Goal: Transaction & Acquisition: Obtain resource

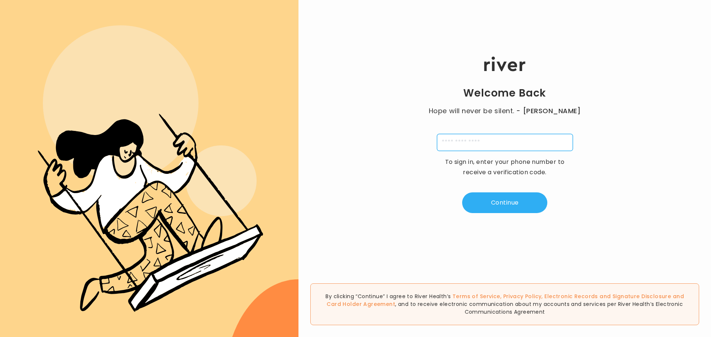
drag, startPoint x: 462, startPoint y: 138, endPoint x: 477, endPoint y: 142, distance: 15.3
click at [462, 138] on input "tel" at bounding box center [505, 142] width 136 height 17
type input "**********"
type input "*"
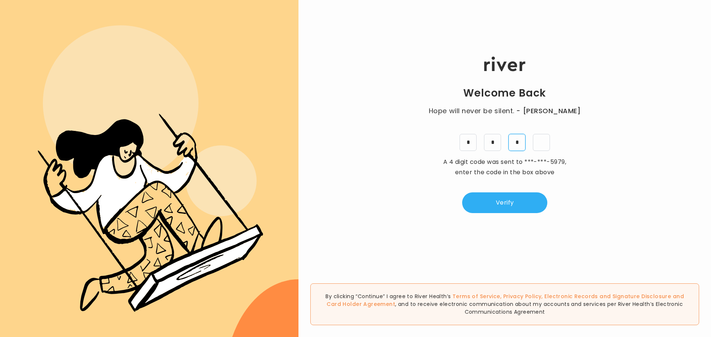
type input "*"
click at [498, 202] on button "Verify" at bounding box center [504, 203] width 85 height 21
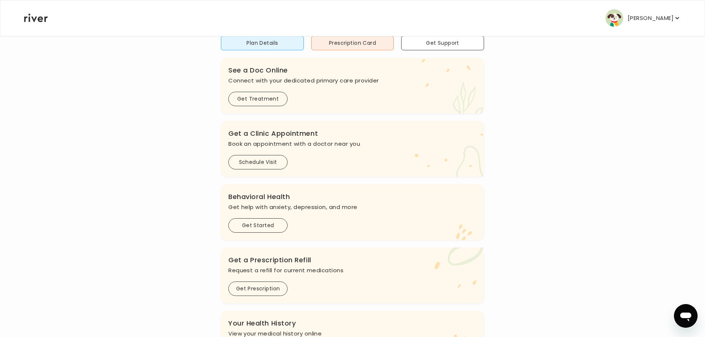
scroll to position [74, 0]
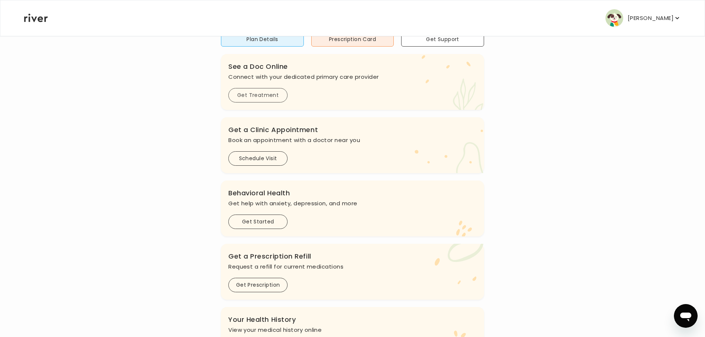
click at [275, 100] on button "Get Treatment" at bounding box center [257, 95] width 59 height 14
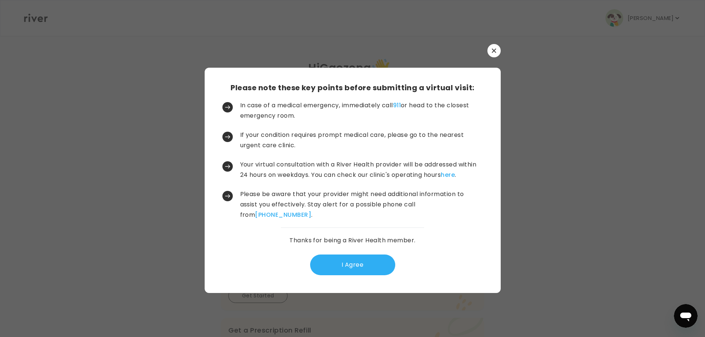
scroll to position [0, 0]
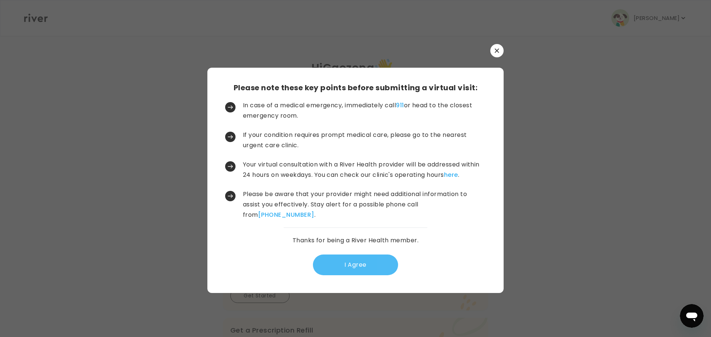
click at [364, 271] on button "I Agree" at bounding box center [355, 265] width 85 height 21
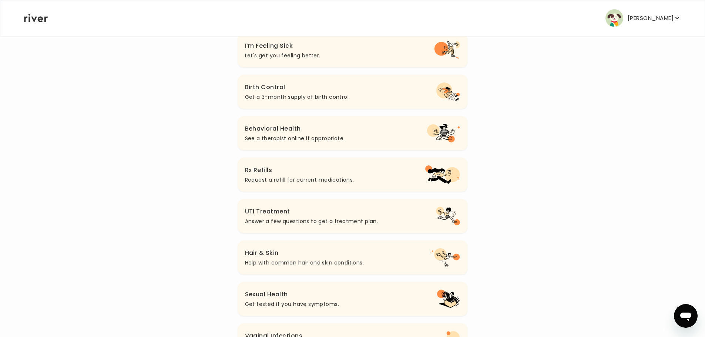
scroll to position [111, 0]
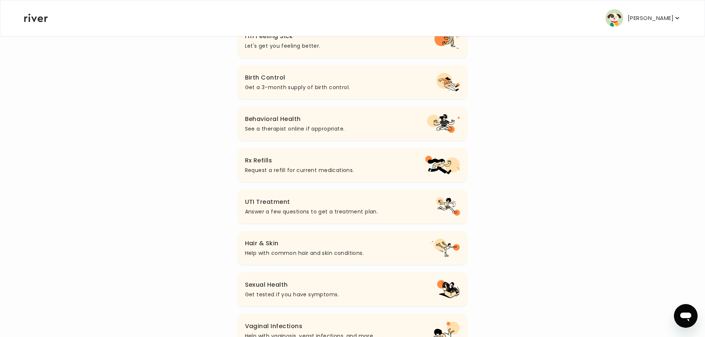
click at [313, 160] on h3 "Rx Refills" at bounding box center [299, 161] width 109 height 10
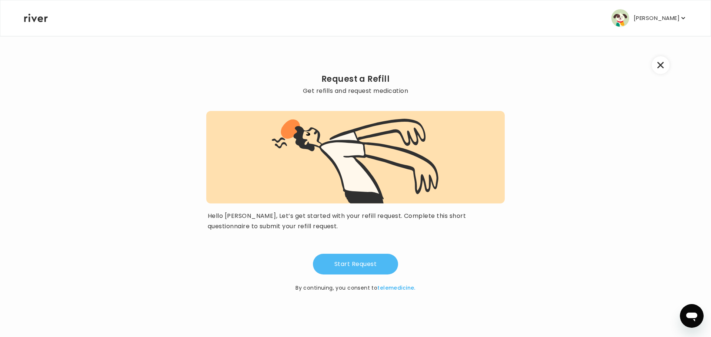
click at [357, 255] on button "Start Request" at bounding box center [355, 264] width 85 height 21
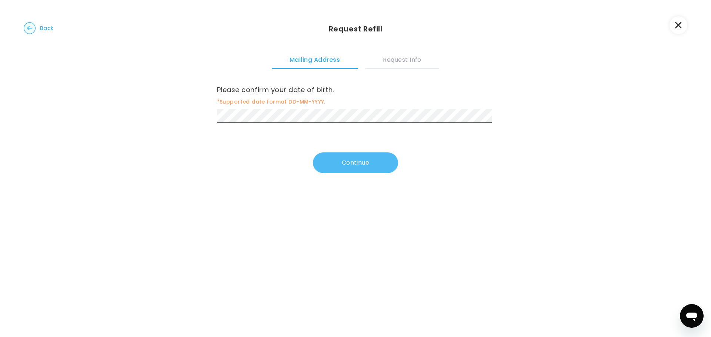
click at [334, 158] on button "Continue" at bounding box center [355, 163] width 85 height 21
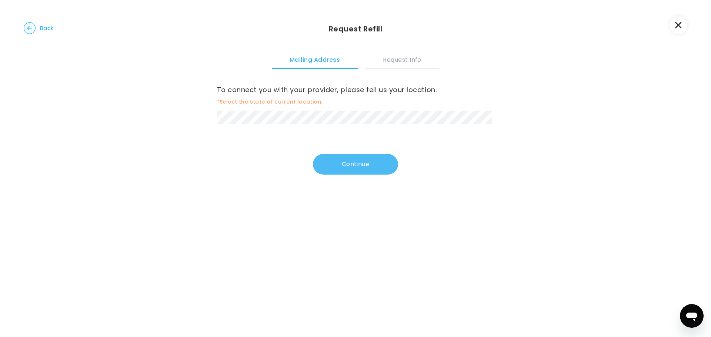
click at [360, 154] on button "Continue" at bounding box center [355, 164] width 85 height 21
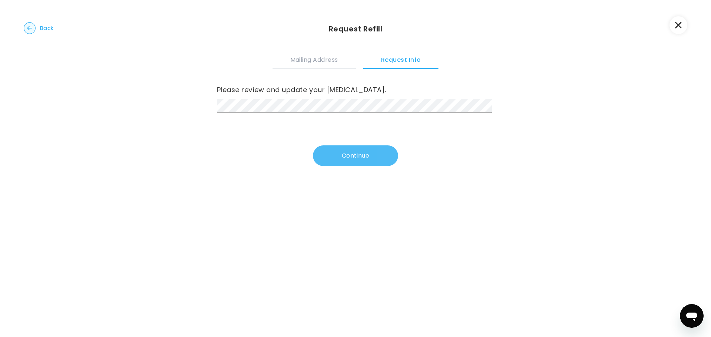
click at [328, 159] on button "Continue" at bounding box center [355, 156] width 85 height 21
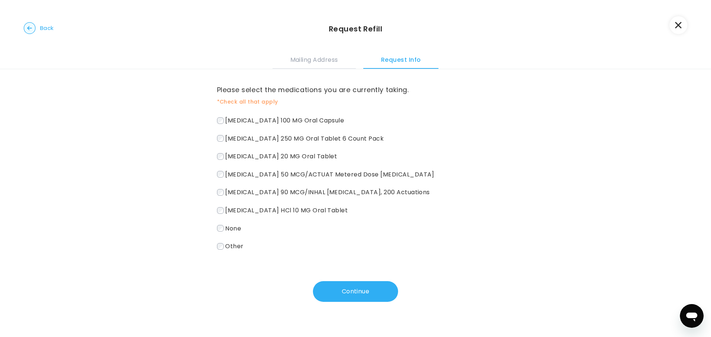
click at [256, 173] on span "Flonase 50 MCG/ACTUAT Metered Dose Nasal Spray" at bounding box center [329, 174] width 209 height 9
click at [260, 189] on div "benzonatate 100 MG Oral Capsule azithromycin 250 MG Oral Tablet 6 Count Pack pr…" at bounding box center [355, 183] width 277 height 137
click at [259, 192] on span "albuterol sulfate 90 MCG/INHAL Metered Dose Inhaler, 200 Actuations" at bounding box center [327, 192] width 205 height 9
click at [260, 209] on span "cetirizine HCl 10 MG Oral Tablet" at bounding box center [286, 210] width 123 height 9
click at [383, 291] on button "Continue" at bounding box center [355, 291] width 85 height 21
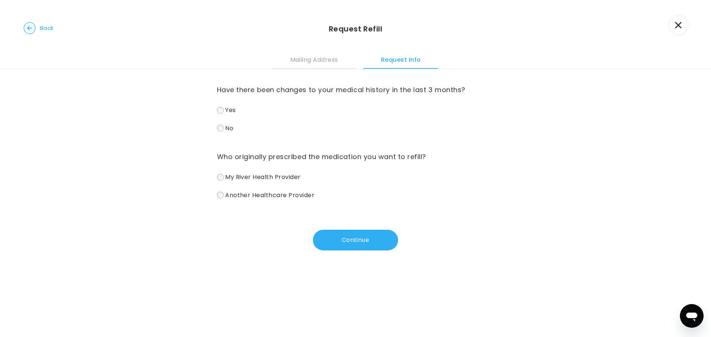
click at [264, 171] on div "Who originally prescribed the medication you want to refill? My River Health Pr…" at bounding box center [355, 175] width 277 height 49
click at [269, 176] on span "My River Health Provider" at bounding box center [263, 177] width 76 height 9
click at [340, 249] on button "Continue" at bounding box center [355, 240] width 85 height 21
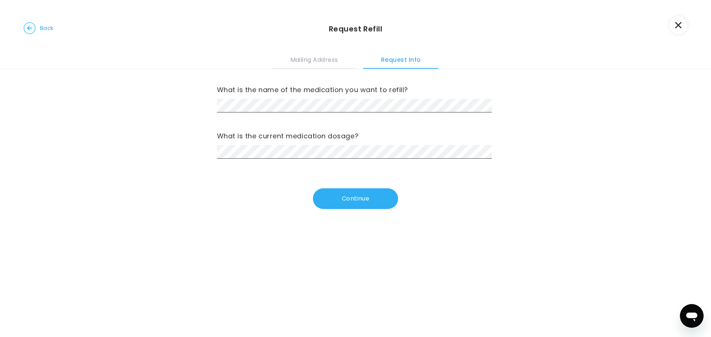
click at [35, 27] on circle "button" at bounding box center [29, 28] width 11 height 11
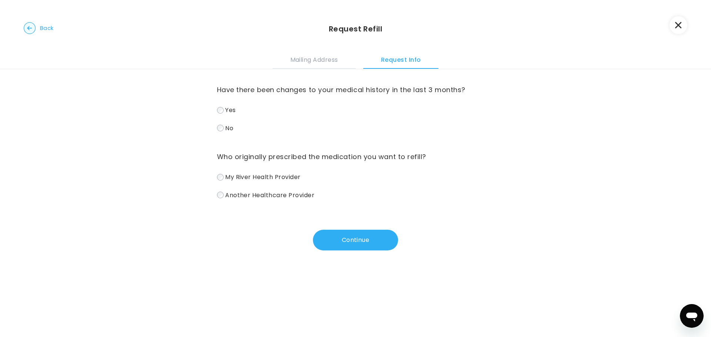
click at [33, 28] on circle "button" at bounding box center [29, 28] width 11 height 11
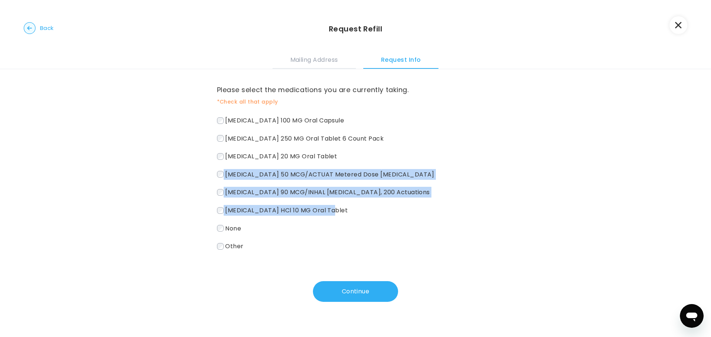
drag, startPoint x: 341, startPoint y: 211, endPoint x: 203, endPoint y: 180, distance: 141.3
click at [203, 180] on div "Please select the medications you are currently taking. *Check all that apply b…" at bounding box center [355, 194] width 711 height 251
copy div "Flonase 50 MCG/ACTUAT Metered Dose Nasal Spray albuterol sulfate 90 MCG/INHAL M…"
drag, startPoint x: 644, startPoint y: 105, endPoint x: 417, endPoint y: 219, distance: 254.7
click at [644, 105] on div "Please select the medications you are currently taking. *Check all that apply b…" at bounding box center [355, 194] width 711 height 251
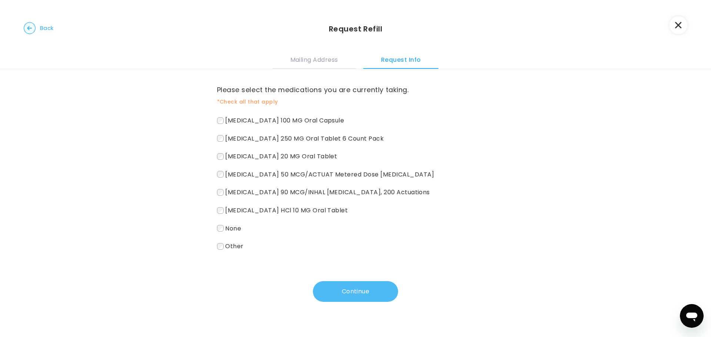
click at [366, 283] on button "Continue" at bounding box center [355, 291] width 85 height 21
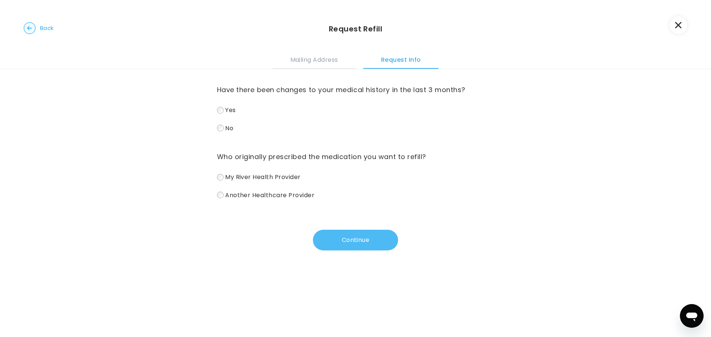
click at [352, 246] on button "Continue" at bounding box center [355, 240] width 85 height 21
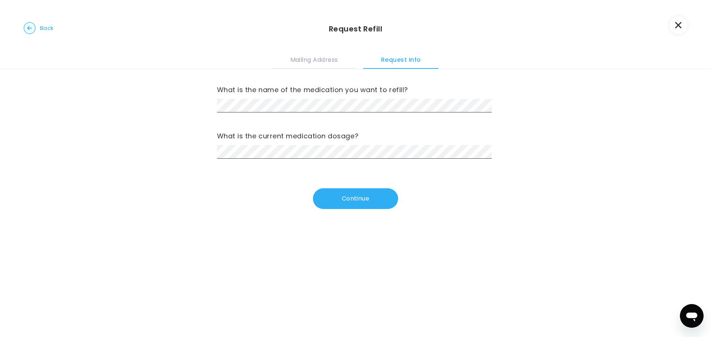
click at [272, 115] on div "What is the name of the medication you want to refill? What is the current medi…" at bounding box center [355, 114] width 277 height 90
click at [273, 98] on div "What is the name of the medication you want to refill?" at bounding box center [355, 98] width 277 height 29
click at [125, 98] on div "What is the name of the medication you want to refill? What is the current medi…" at bounding box center [355, 148] width 711 height 158
click at [246, 96] on div "What is the name of the medication you want to refill?" at bounding box center [355, 98] width 277 height 29
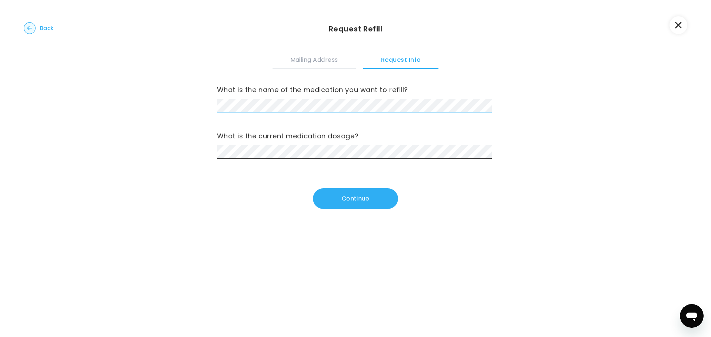
click at [423, 118] on div "What is the name of the medication you want to refill? What is the current medi…" at bounding box center [355, 114] width 277 height 90
click at [316, 143] on div "What is the current medication dosage?" at bounding box center [355, 144] width 277 height 29
click at [414, 91] on label "What is the name of the medication you want to refill?" at bounding box center [355, 90] width 277 height 12
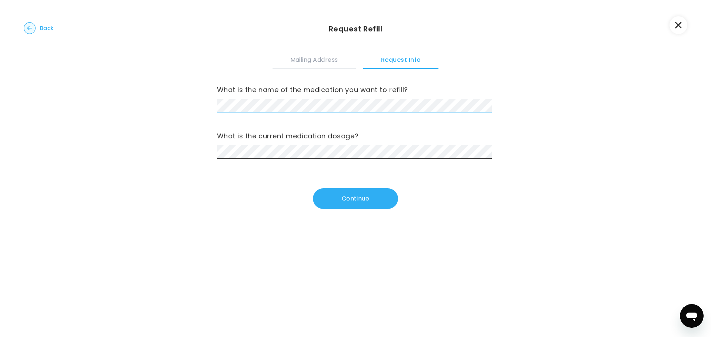
click at [518, 110] on div "What is the name of the medication you want to refill? What is the current medi…" at bounding box center [355, 148] width 711 height 158
click at [487, 115] on div "What is the name of the medication you want to refill? What is the current medi…" at bounding box center [355, 114] width 277 height 90
click at [508, 132] on div "What is the name of the medication you want to refill? What is the current medi…" at bounding box center [355, 148] width 711 height 158
drag, startPoint x: 250, startPoint y: 183, endPoint x: 273, endPoint y: 164, distance: 29.6
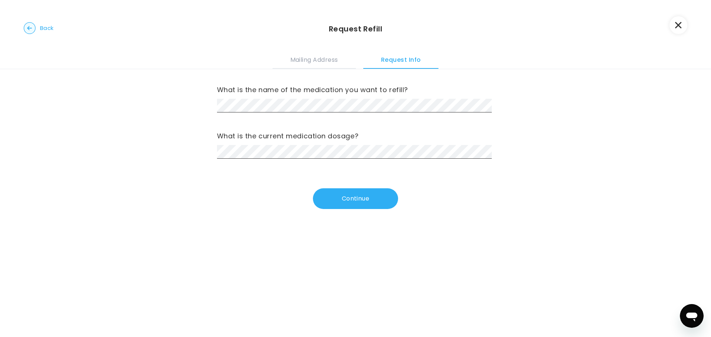
click at [249, 183] on div "What is the name of the medication you want to refill? What is the current medi…" at bounding box center [355, 139] width 277 height 140
click at [572, 113] on div "What is the name of the medication you want to refill? What is the current medi…" at bounding box center [355, 148] width 711 height 158
click at [368, 196] on button "Continue" at bounding box center [355, 198] width 85 height 21
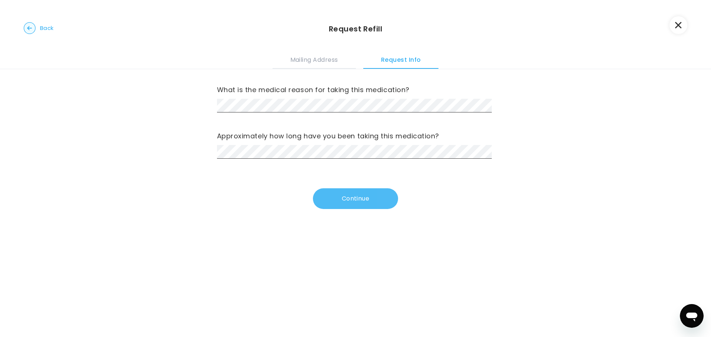
click at [367, 207] on button "Continue" at bounding box center [355, 198] width 85 height 21
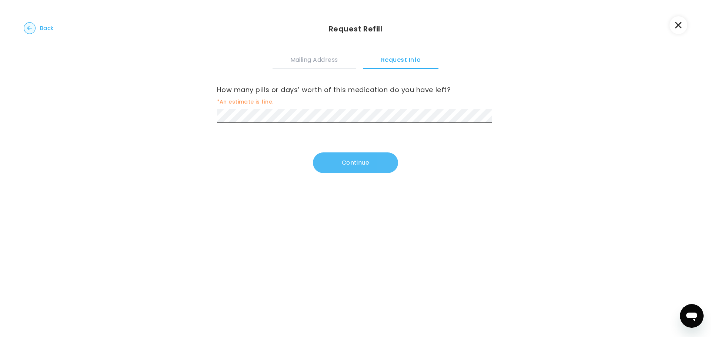
click at [372, 160] on button "Continue" at bounding box center [355, 163] width 85 height 21
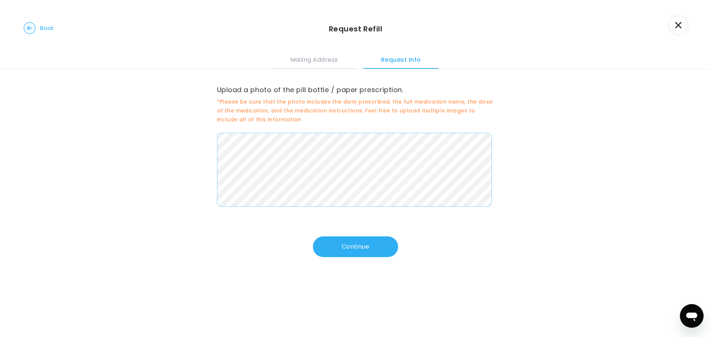
click at [366, 245] on button "Continue" at bounding box center [355, 247] width 85 height 21
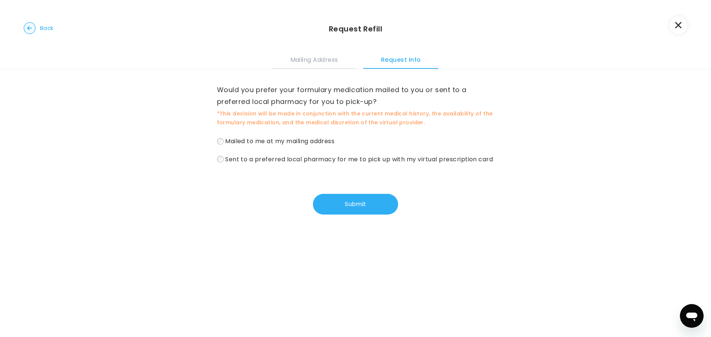
click at [264, 143] on span "Mailed to me at my mailing address" at bounding box center [279, 141] width 109 height 9
click at [368, 213] on button "Submit" at bounding box center [355, 204] width 85 height 21
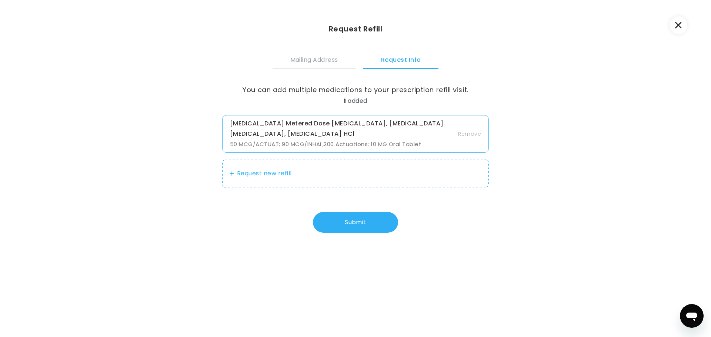
click at [320, 140] on div "Flonase Metered Dose Nasal Spray, albuterol sulfate Metered Dose Inhaler, cetir…" at bounding box center [344, 133] width 228 height 31
click at [417, 121] on p "Flonase Metered Dose Nasal Spray, albuterol sulfate Metered Dose Inhaler, cetir…" at bounding box center [344, 128] width 228 height 21
click at [250, 146] on span "50 MCG/ACTUAT; 90 MCG/INHAL,200 Actuations; 10 MG Oral Tablet" at bounding box center [325, 144] width 191 height 8
click at [465, 132] on button "Remove" at bounding box center [469, 134] width 23 height 9
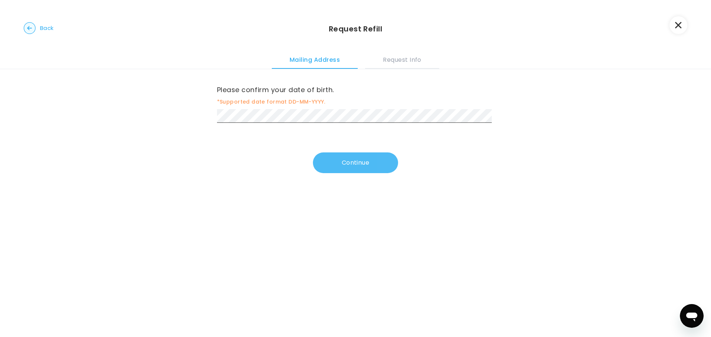
click at [340, 167] on button "Continue" at bounding box center [355, 163] width 85 height 21
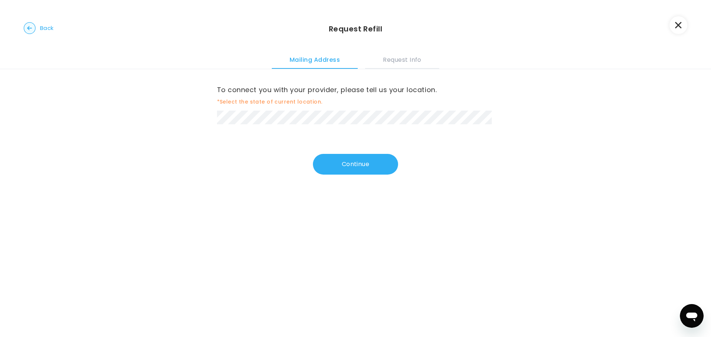
drag, startPoint x: 370, startPoint y: 168, endPoint x: 364, endPoint y: 168, distance: 5.6
click at [369, 168] on button "Continue" at bounding box center [355, 164] width 85 height 21
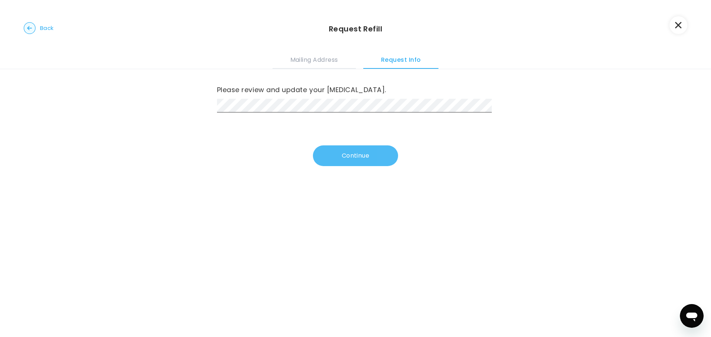
click at [343, 155] on button "Continue" at bounding box center [355, 156] width 85 height 21
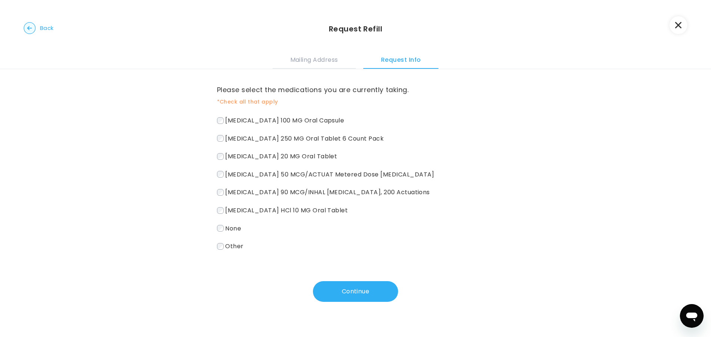
click at [235, 172] on span "Flonase 50 MCG/ACTUAT Metered Dose Nasal Spray" at bounding box center [329, 174] width 209 height 9
click at [240, 178] on label "Flonase 50 MCG/ACTUAT Metered Dose Nasal Spray" at bounding box center [355, 174] width 277 height 11
click at [241, 187] on label "albuterol sulfate 90 MCG/INHAL Metered Dose Inhaler, 200 Actuations" at bounding box center [355, 192] width 277 height 11
click at [249, 208] on span "cetirizine HCl 10 MG Oral Tablet" at bounding box center [286, 210] width 123 height 9
click at [353, 291] on button "Continue" at bounding box center [355, 291] width 85 height 21
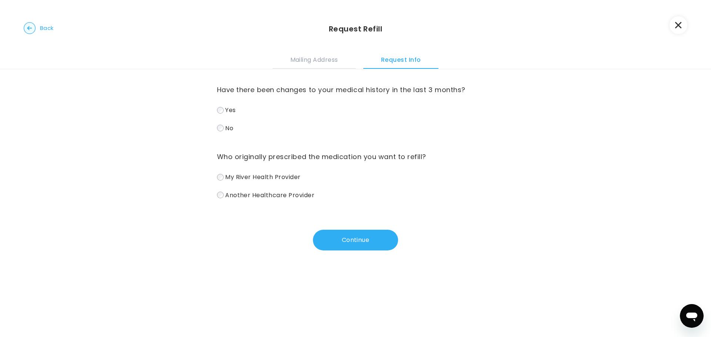
click at [250, 184] on div "My River Health Provider Another Healthcare Provider" at bounding box center [355, 186] width 277 height 29
click at [260, 180] on span "My River Health Provider" at bounding box center [263, 177] width 76 height 9
click at [231, 170] on div "Who originally prescribed the medication you want to refill? My River Health Pr…" at bounding box center [355, 175] width 277 height 49
click at [232, 181] on span "My River Health Provider" at bounding box center [263, 177] width 76 height 9
click at [342, 238] on button "Continue" at bounding box center [355, 240] width 85 height 21
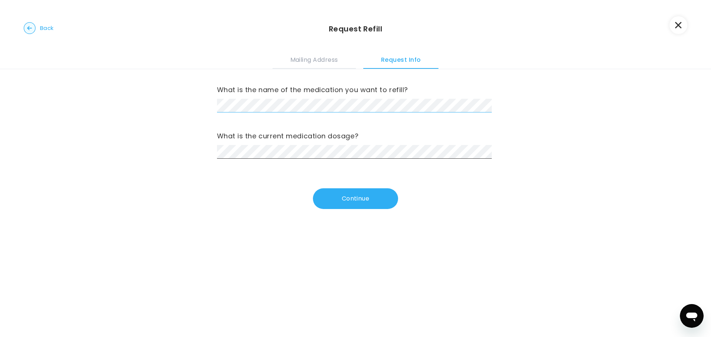
click at [245, 97] on div "What is the name of the medication you want to refill?" at bounding box center [355, 98] width 277 height 29
click at [328, 197] on button "Continue" at bounding box center [355, 198] width 85 height 21
click at [367, 194] on button "Continue" at bounding box center [355, 198] width 85 height 21
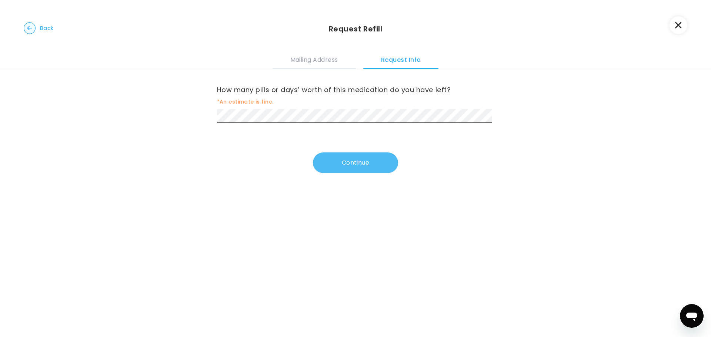
drag, startPoint x: 303, startPoint y: 152, endPoint x: 321, endPoint y: 159, distance: 19.7
click at [303, 152] on div "How many pills or days’ worth of this medication do you have left? *An estimate…" at bounding box center [355, 121] width 277 height 104
click at [339, 167] on button "Continue" at bounding box center [355, 163] width 85 height 21
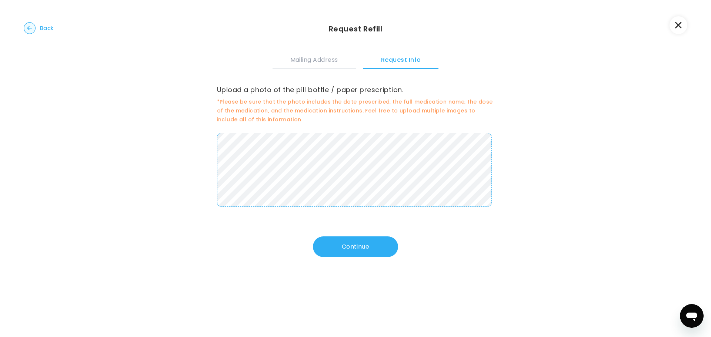
click at [344, 255] on button "Continue" at bounding box center [355, 247] width 85 height 21
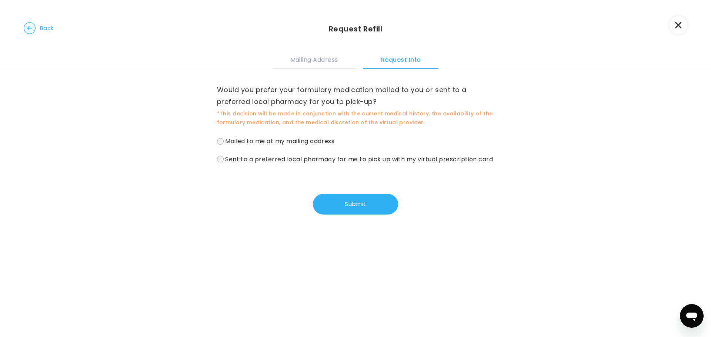
click at [235, 143] on span "Mailed to me at my mailing address" at bounding box center [279, 141] width 109 height 9
click at [345, 211] on button "Submit" at bounding box center [355, 204] width 85 height 21
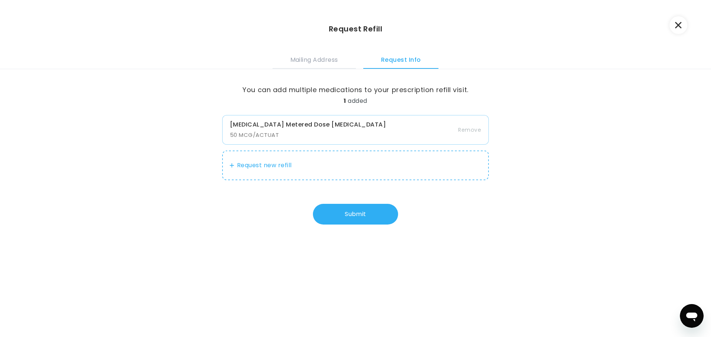
click at [294, 160] on button "Request new refill" at bounding box center [355, 166] width 267 height 30
click at [243, 166] on button "Request new refill" at bounding box center [355, 166] width 267 height 30
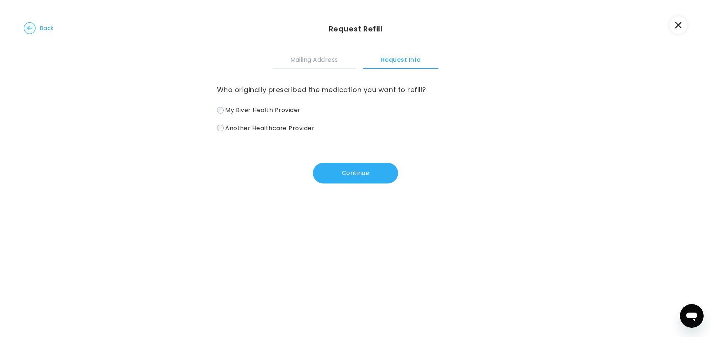
click at [274, 108] on span "My River Health Provider" at bounding box center [263, 110] width 76 height 9
click at [334, 170] on button "Continue" at bounding box center [355, 173] width 85 height 21
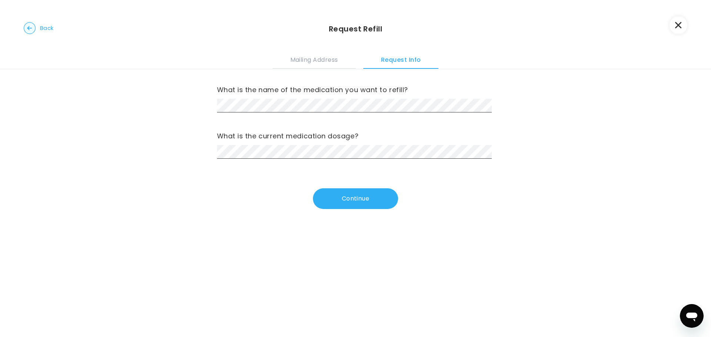
click at [390, 123] on div "What is the name of the medication you want to refill? What is the current medi…" at bounding box center [355, 114] width 277 height 90
click at [363, 206] on button "Continue" at bounding box center [355, 198] width 85 height 21
click at [387, 200] on button "Continue" at bounding box center [355, 198] width 85 height 21
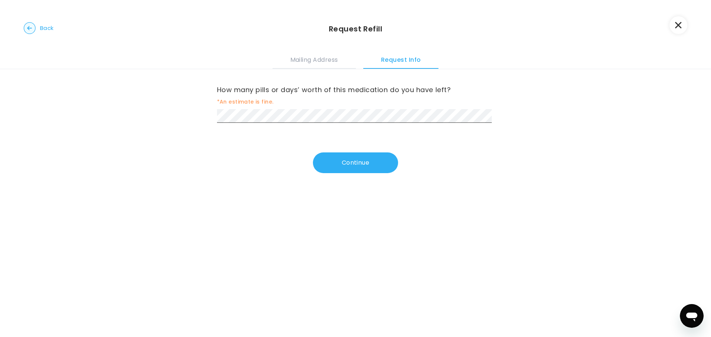
click at [392, 172] on div "Continue" at bounding box center [355, 163] width 277 height 21
click at [385, 165] on button "Continue" at bounding box center [355, 163] width 85 height 21
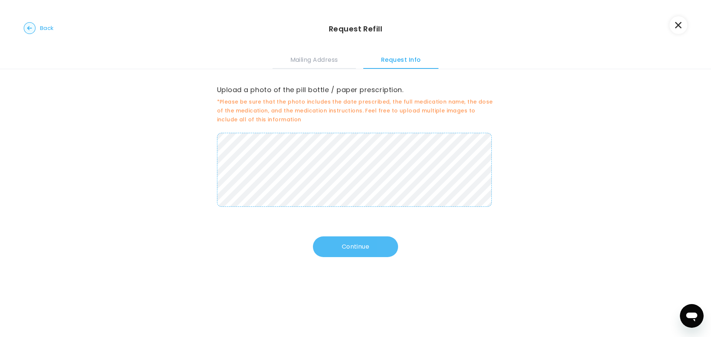
click at [352, 238] on button "Continue" at bounding box center [355, 247] width 85 height 21
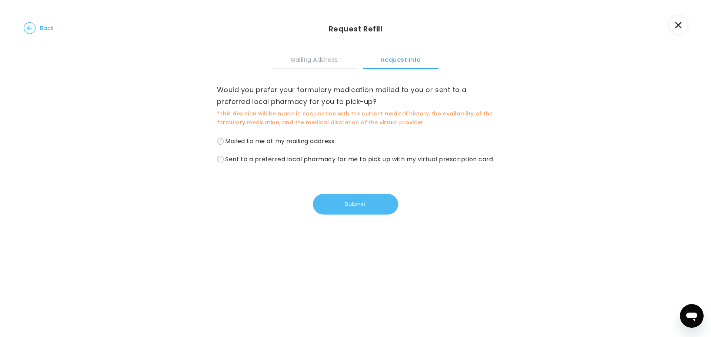
click at [338, 215] on button "Submit" at bounding box center [355, 204] width 85 height 21
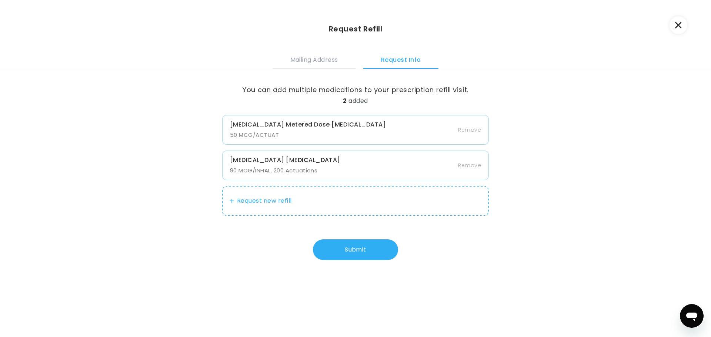
click at [272, 196] on button "Request new refill" at bounding box center [355, 201] width 267 height 30
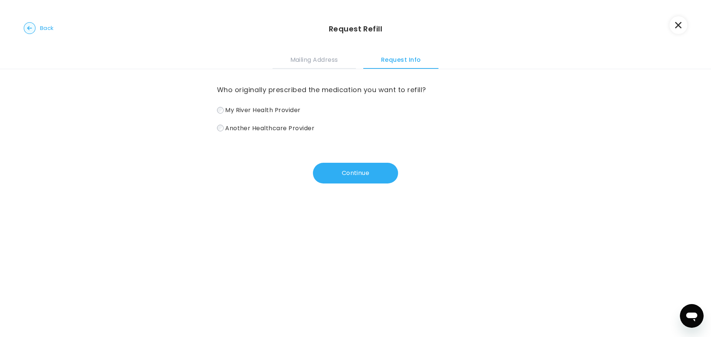
drag, startPoint x: 231, startPoint y: 110, endPoint x: 272, endPoint y: 129, distance: 45.6
click at [231, 110] on span "My River Health Provider" at bounding box center [263, 110] width 76 height 9
click at [351, 174] on button "Continue" at bounding box center [355, 173] width 85 height 21
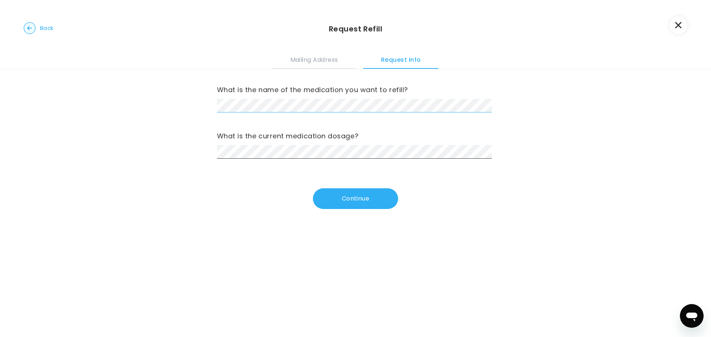
click at [209, 98] on div "What is the name of the medication you want to refill? What is the current medi…" at bounding box center [355, 148] width 711 height 158
click at [333, 200] on button "Continue" at bounding box center [355, 198] width 85 height 21
click at [369, 200] on button "Continue" at bounding box center [355, 198] width 85 height 21
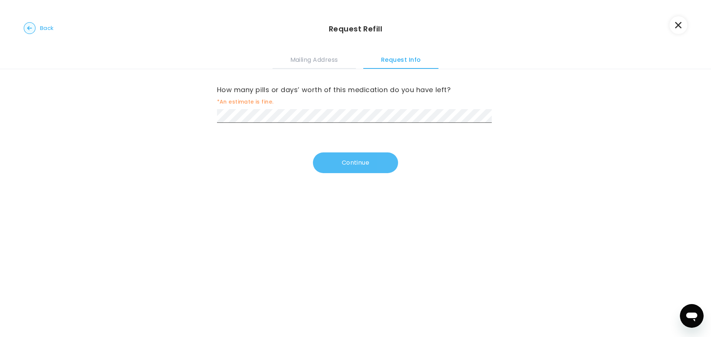
click at [335, 154] on button "Continue" at bounding box center [355, 163] width 85 height 21
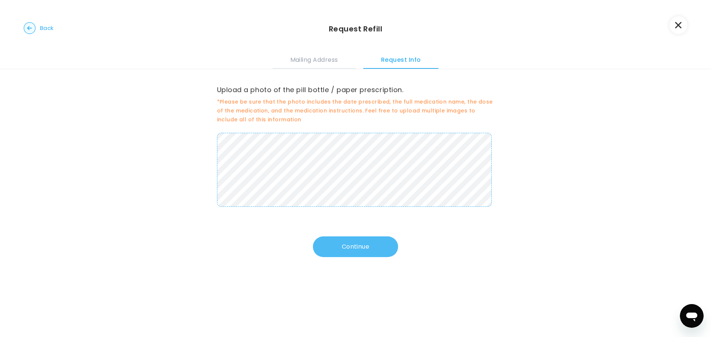
click at [357, 238] on button "Continue" at bounding box center [355, 247] width 85 height 21
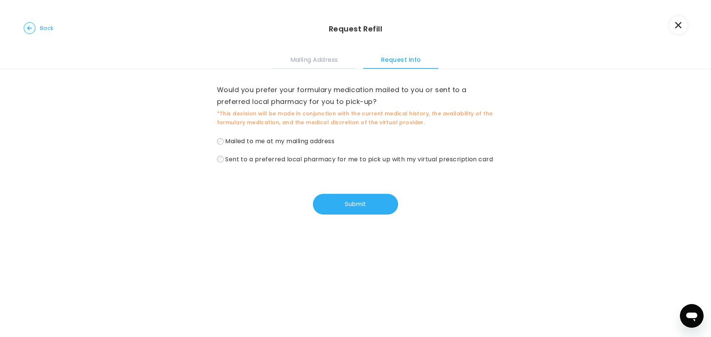
click at [343, 215] on button "Submit" at bounding box center [355, 204] width 85 height 21
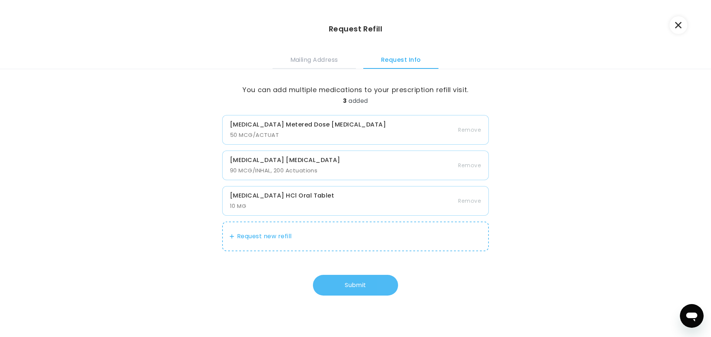
click at [350, 290] on button "Submit" at bounding box center [355, 285] width 85 height 21
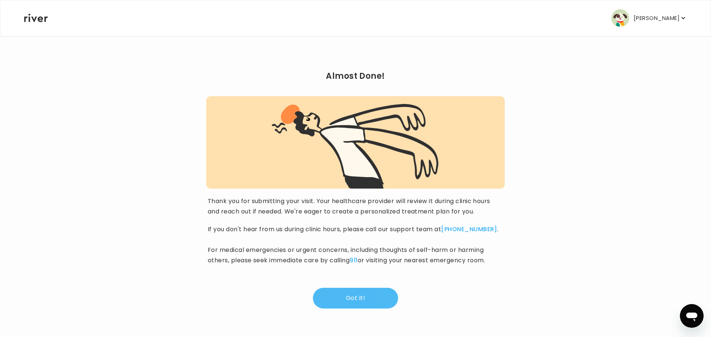
click at [365, 303] on button "Got it!" at bounding box center [355, 298] width 85 height 21
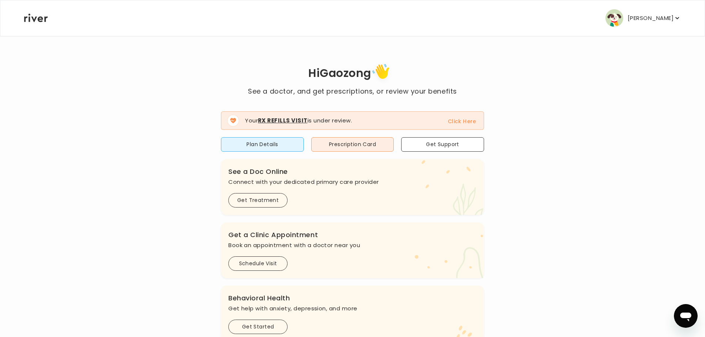
click at [469, 121] on button "Click Here" at bounding box center [462, 121] width 29 height 9
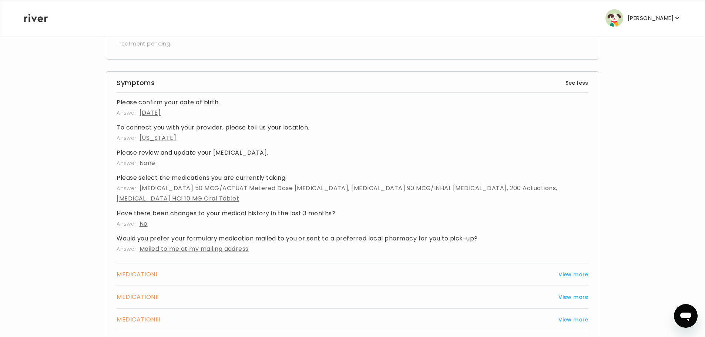
scroll to position [111, 0]
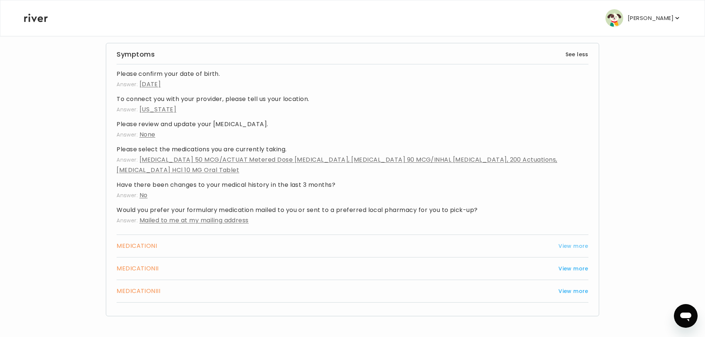
click at [571, 244] on button "View more" at bounding box center [574, 246] width 30 height 9
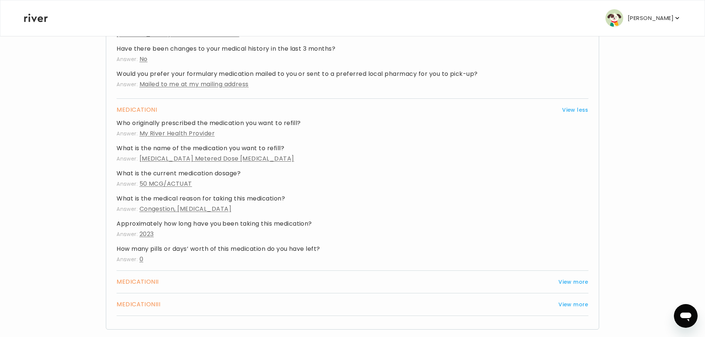
scroll to position [259, 0]
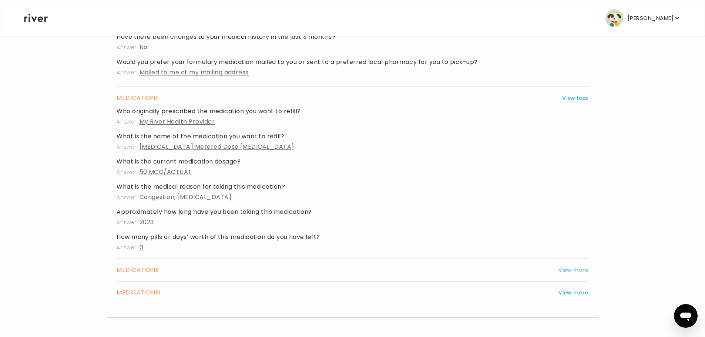
click at [579, 271] on button "View more" at bounding box center [574, 270] width 30 height 9
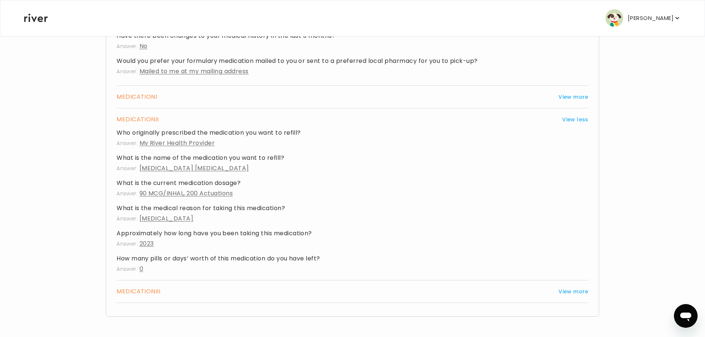
scroll to position [260, 0]
click at [582, 291] on button "View more" at bounding box center [574, 291] width 30 height 9
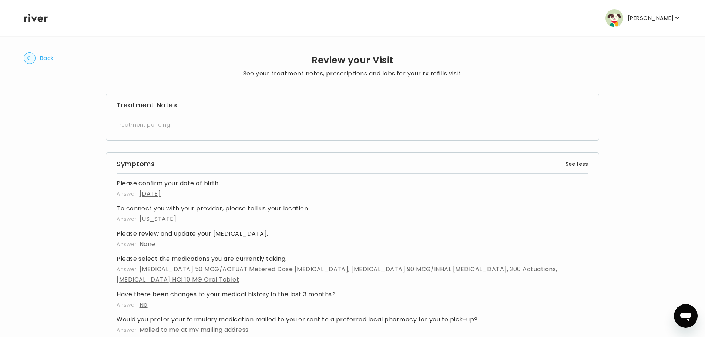
scroll to position [0, 0]
click at [27, 57] on circle "button" at bounding box center [29, 59] width 11 height 11
